Goal: Task Accomplishment & Management: Use online tool/utility

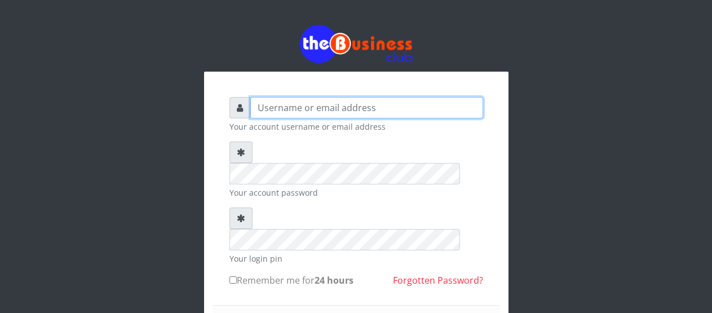
click at [314, 111] on input "text" at bounding box center [366, 107] width 233 height 21
type input "Malamsidi3030"
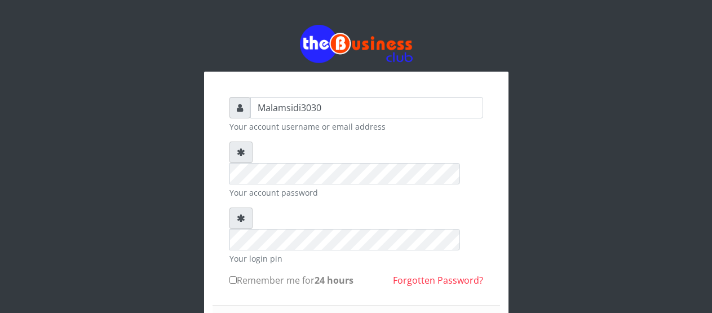
click at [320, 163] on div "Your account password" at bounding box center [356, 169] width 254 height 57
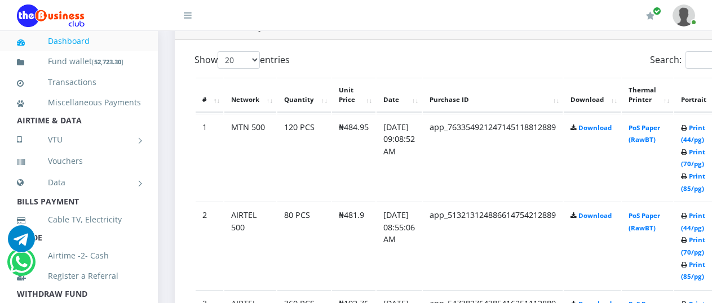
scroll to position [621, 0]
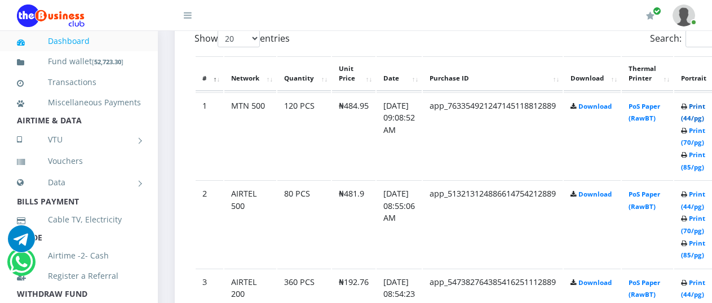
click at [702, 108] on link "Print (44/pg)" at bounding box center [693, 112] width 24 height 21
